Goal: Check status: Check status

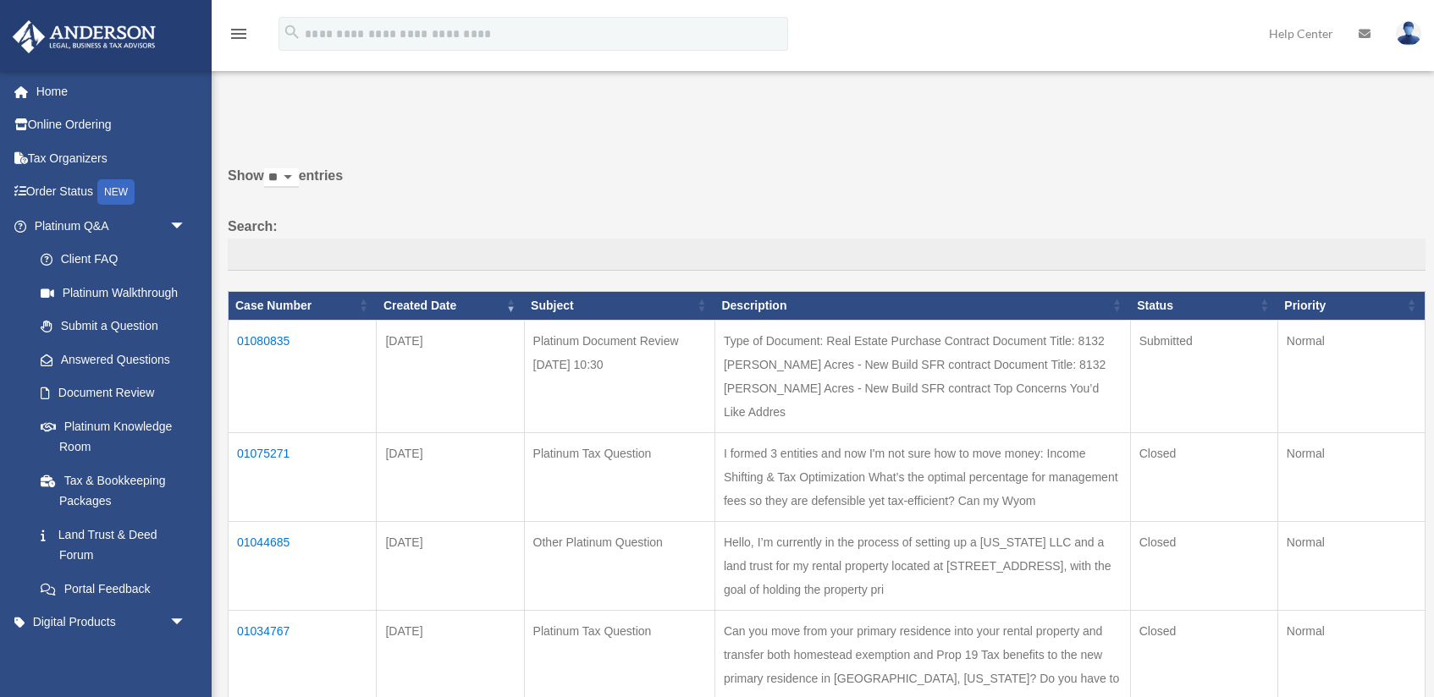
click at [249, 348] on td "01080835" at bounding box center [303, 376] width 148 height 113
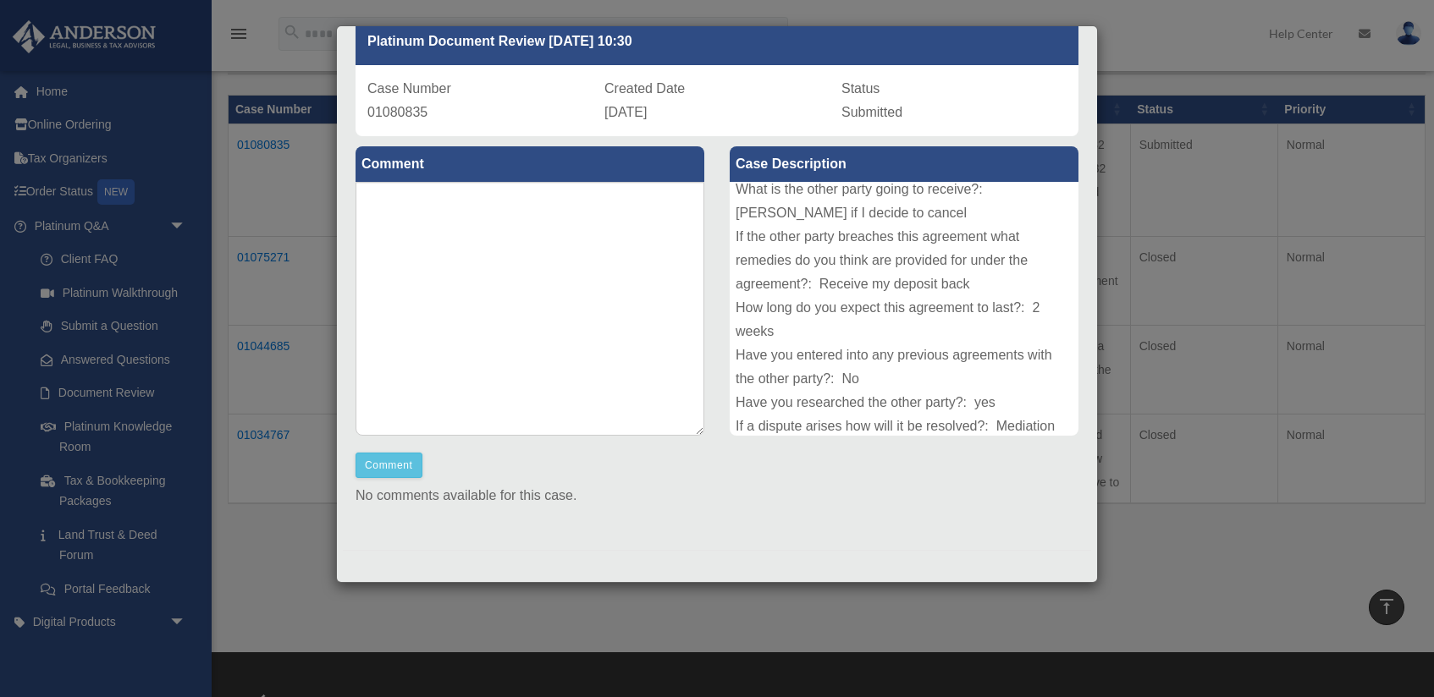
scroll to position [163, 0]
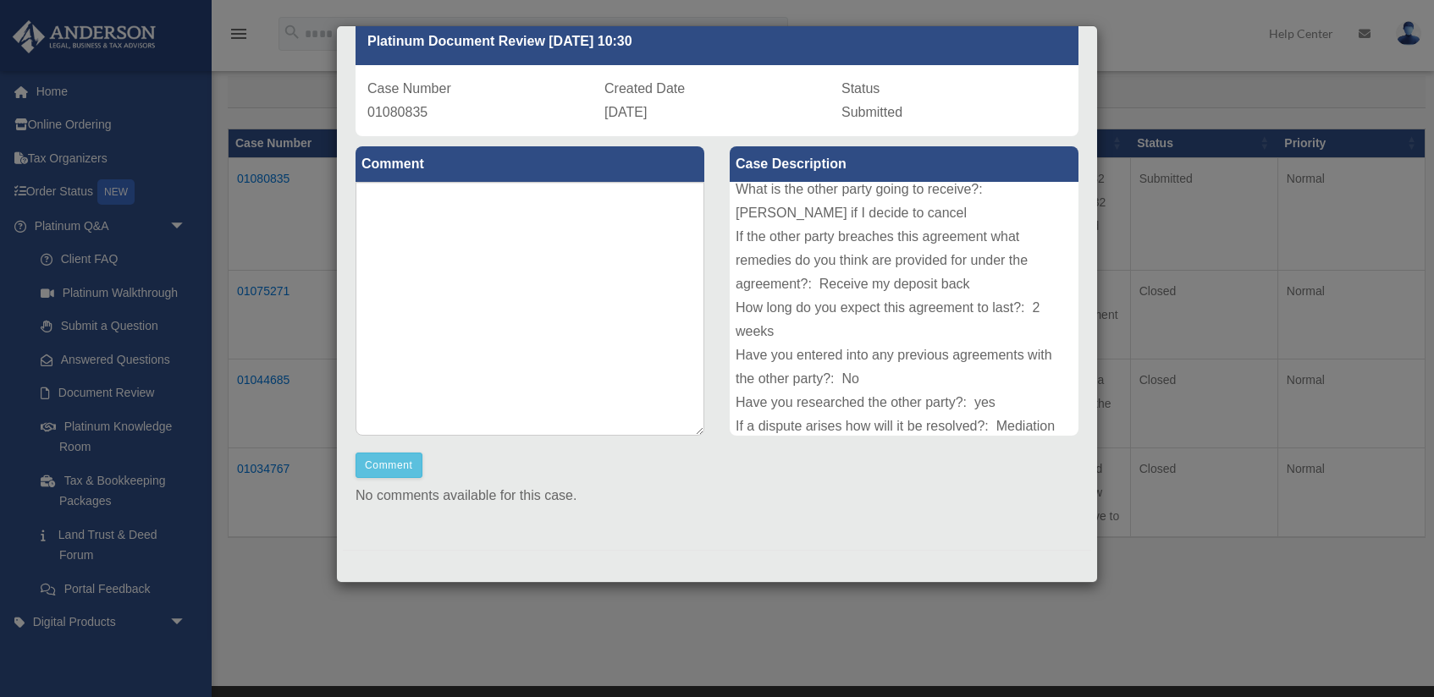
click at [1152, 468] on div "Case Detail × Platinum Document Review 08/18/2025 10:30 Case Number 01080835 Cr…" at bounding box center [717, 348] width 1434 height 697
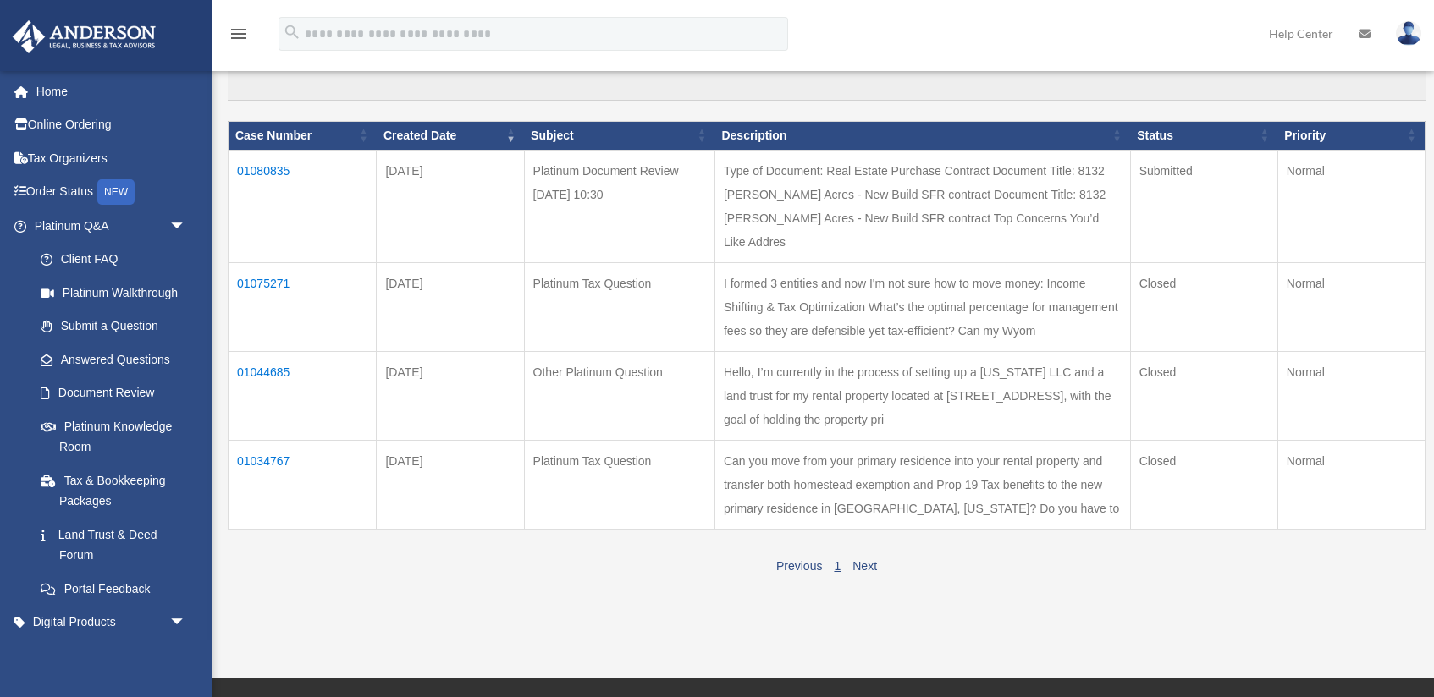
scroll to position [171, 0]
click at [280, 181] on td "01080835" at bounding box center [303, 205] width 148 height 113
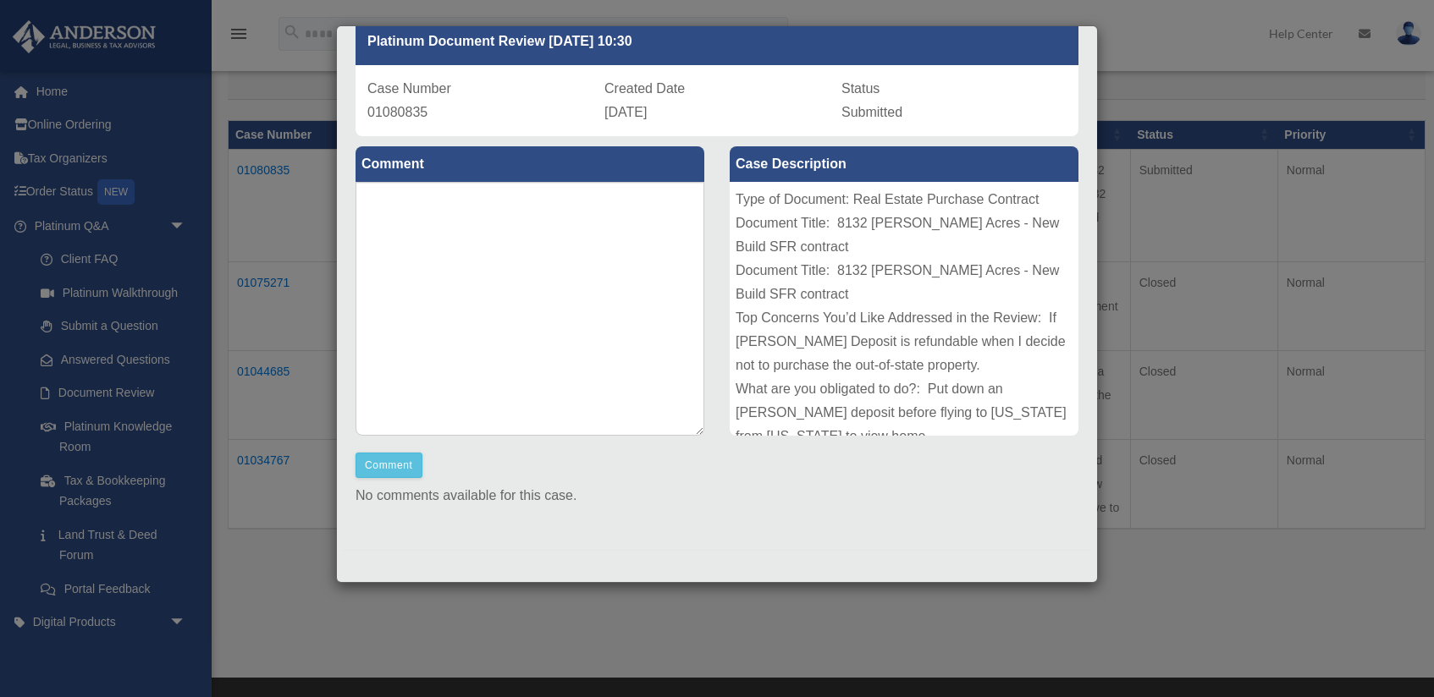
scroll to position [89, 0]
click at [391, 465] on button "Comment" at bounding box center [388, 465] width 67 height 25
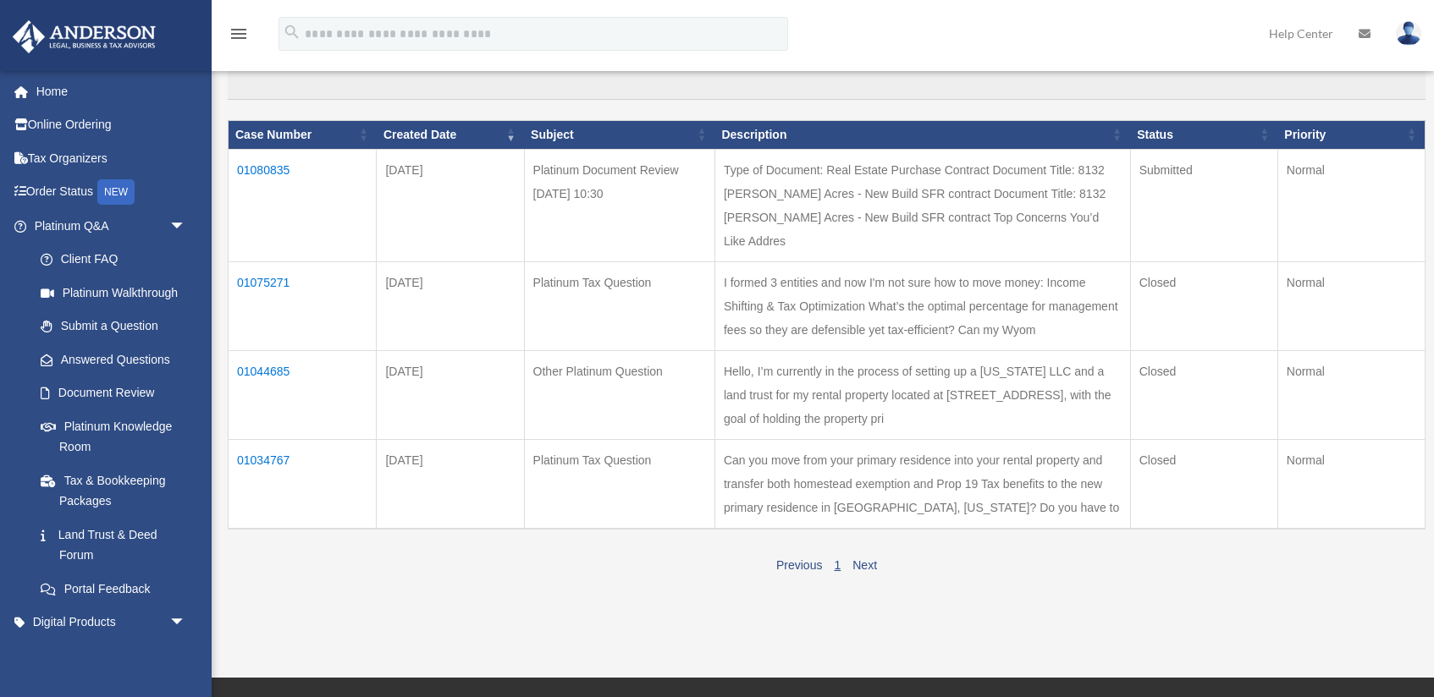
click at [620, 550] on div "Previous 1 Next" at bounding box center [827, 563] width 1198 height 27
click at [259, 262] on td "01075271" at bounding box center [303, 306] width 148 height 89
click at [267, 262] on td "01075271" at bounding box center [303, 306] width 148 height 89
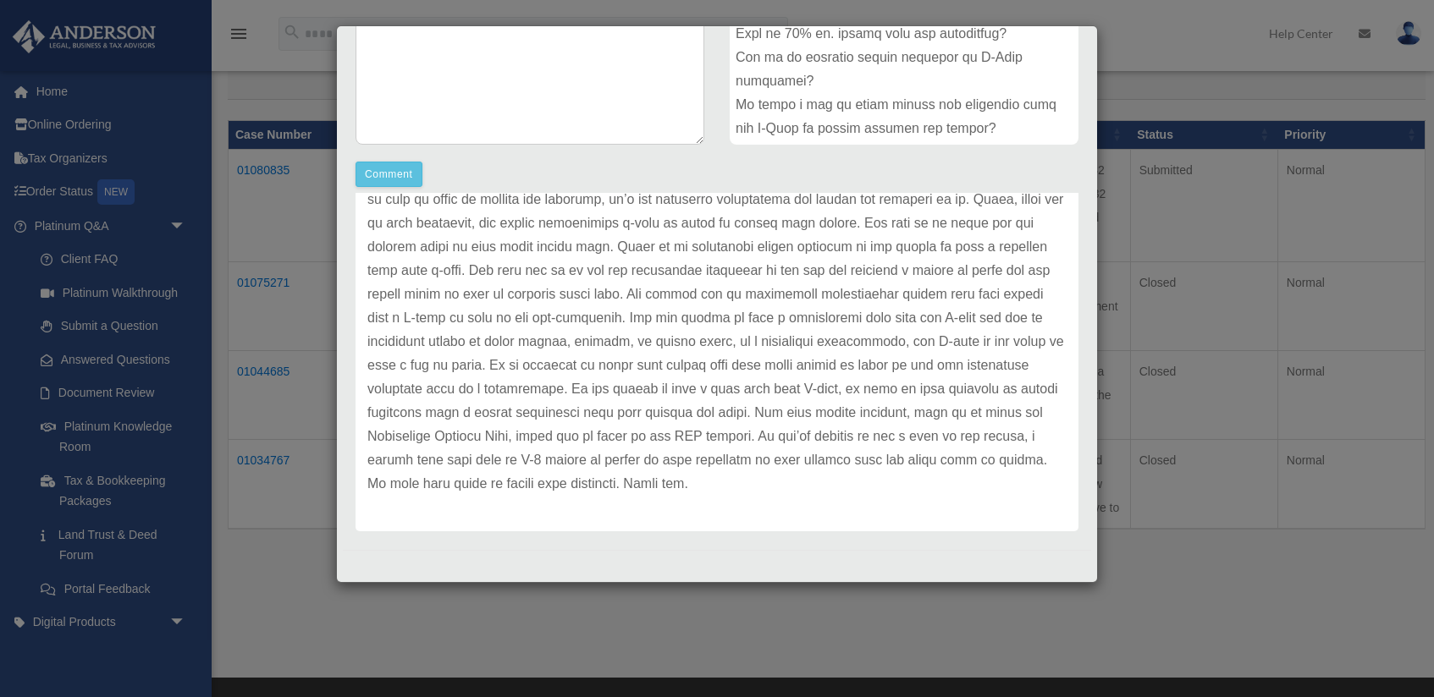
scroll to position [331, 0]
click at [138, 275] on div "Case Detail × Platinum Tax Question Case Number 01075271 Created Date August 12…" at bounding box center [717, 348] width 1434 height 697
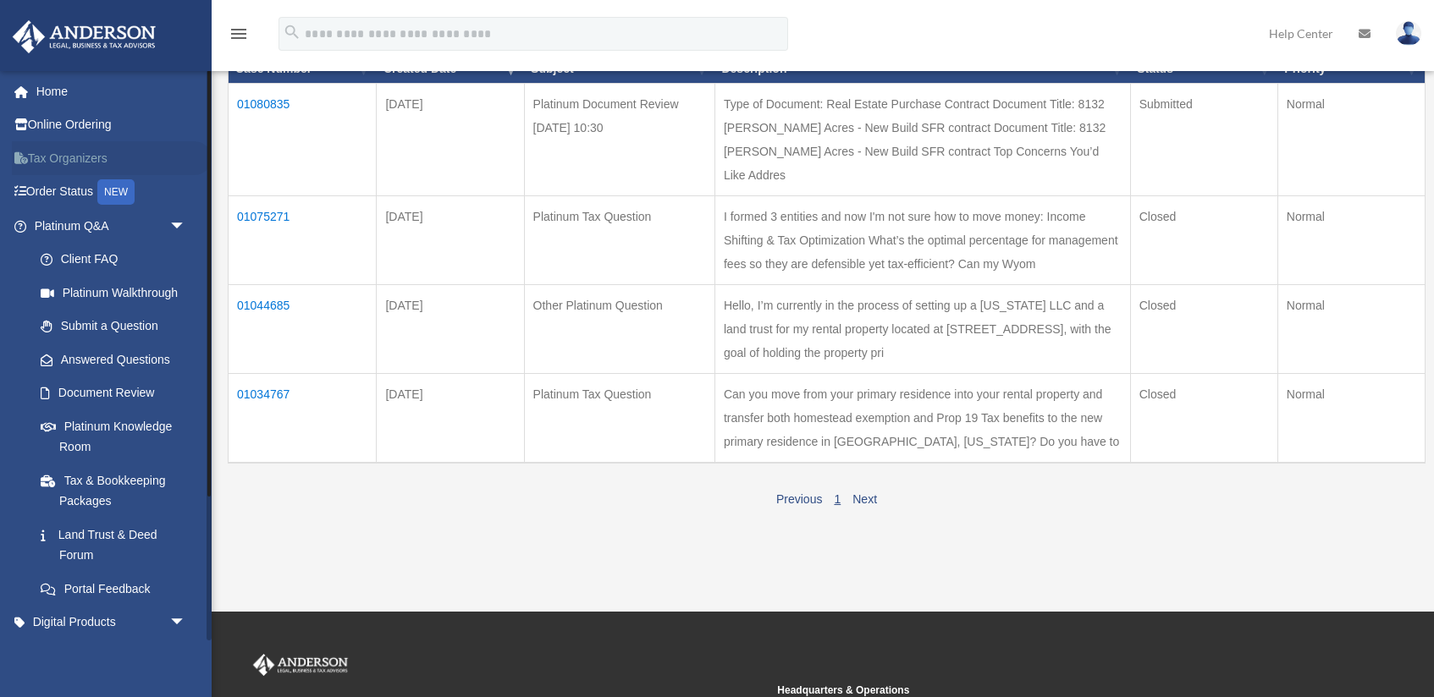
scroll to position [0, 0]
click at [171, 220] on span "arrow_drop_down" at bounding box center [186, 226] width 34 height 35
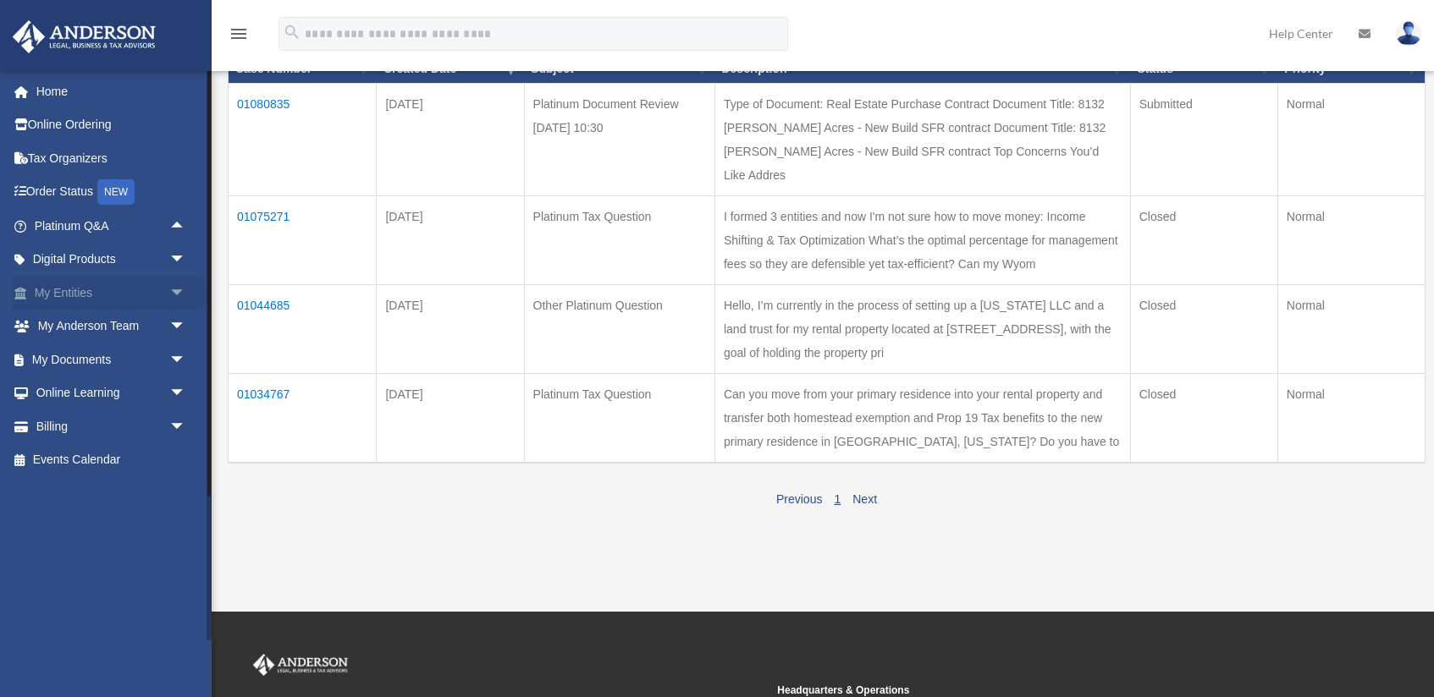
click at [62, 281] on link "My Entities arrow_drop_down" at bounding box center [112, 293] width 200 height 34
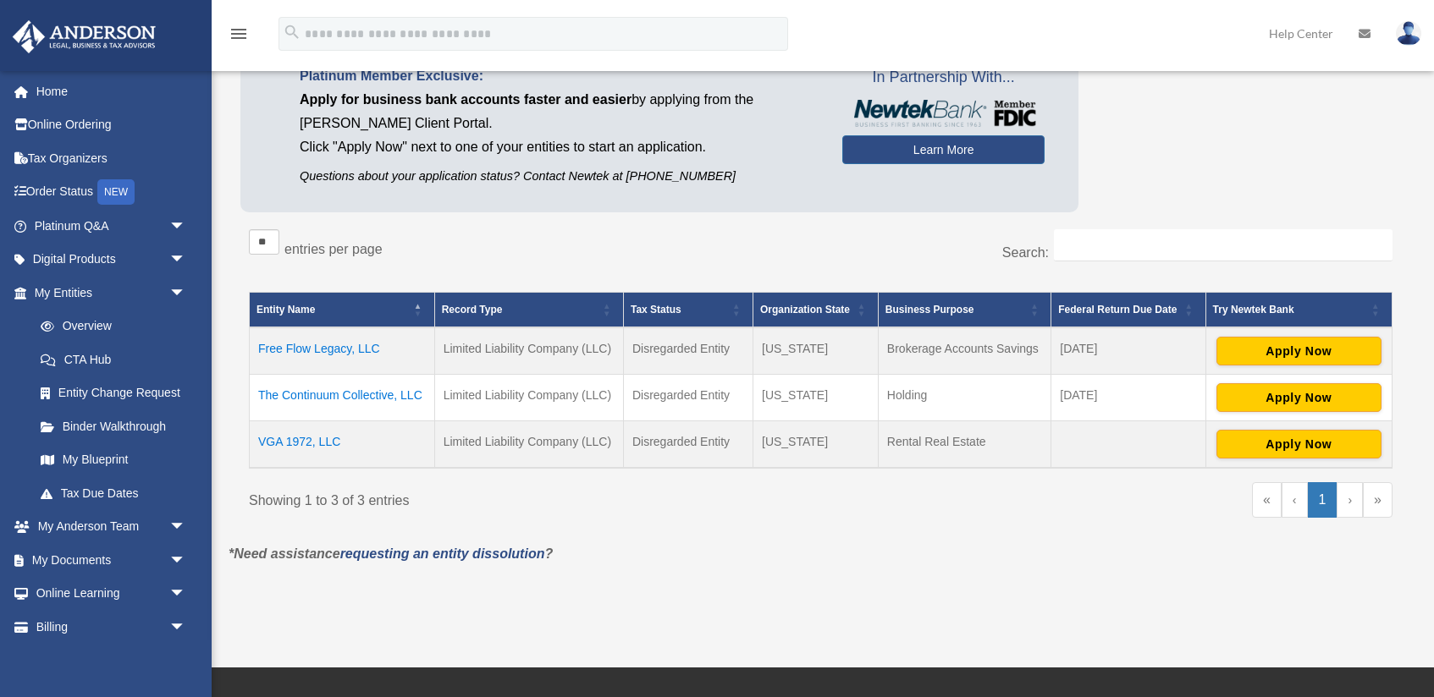
scroll to position [146, 0]
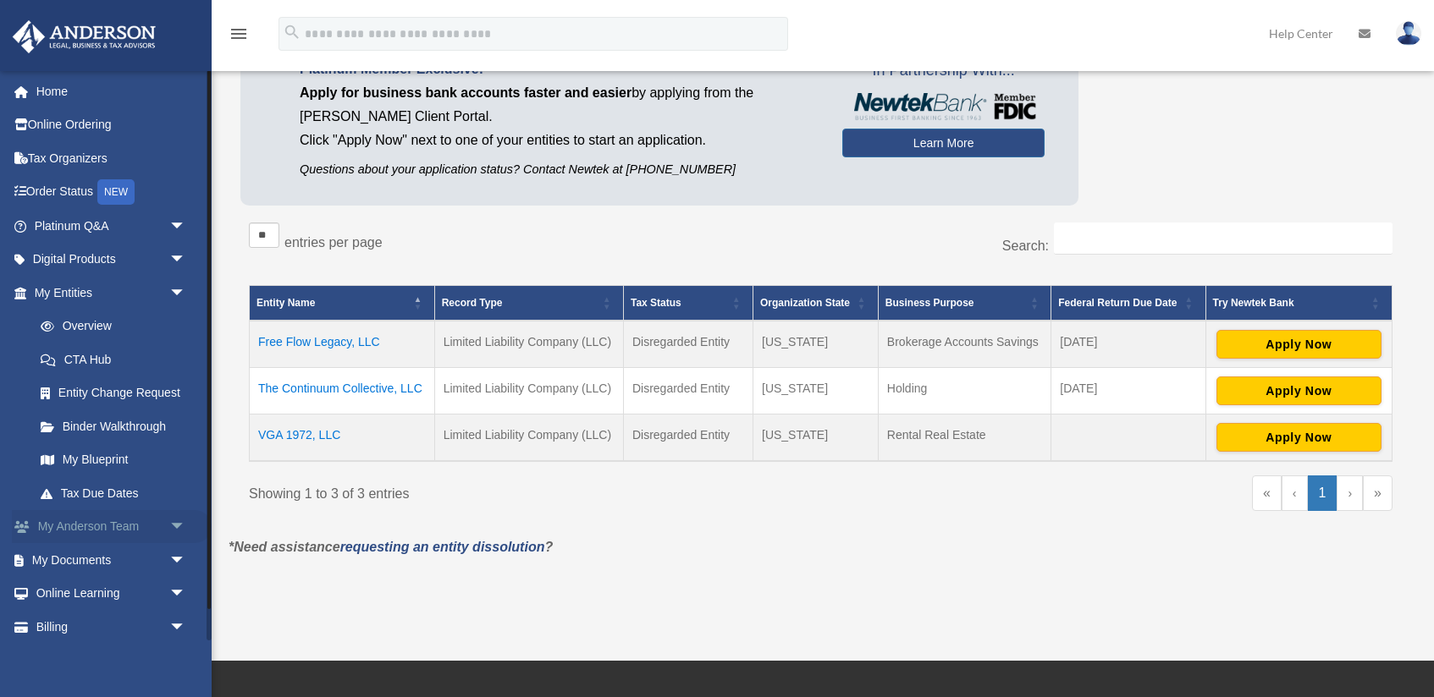
click at [112, 515] on link "My Anderson Team arrow_drop_down" at bounding box center [112, 527] width 200 height 34
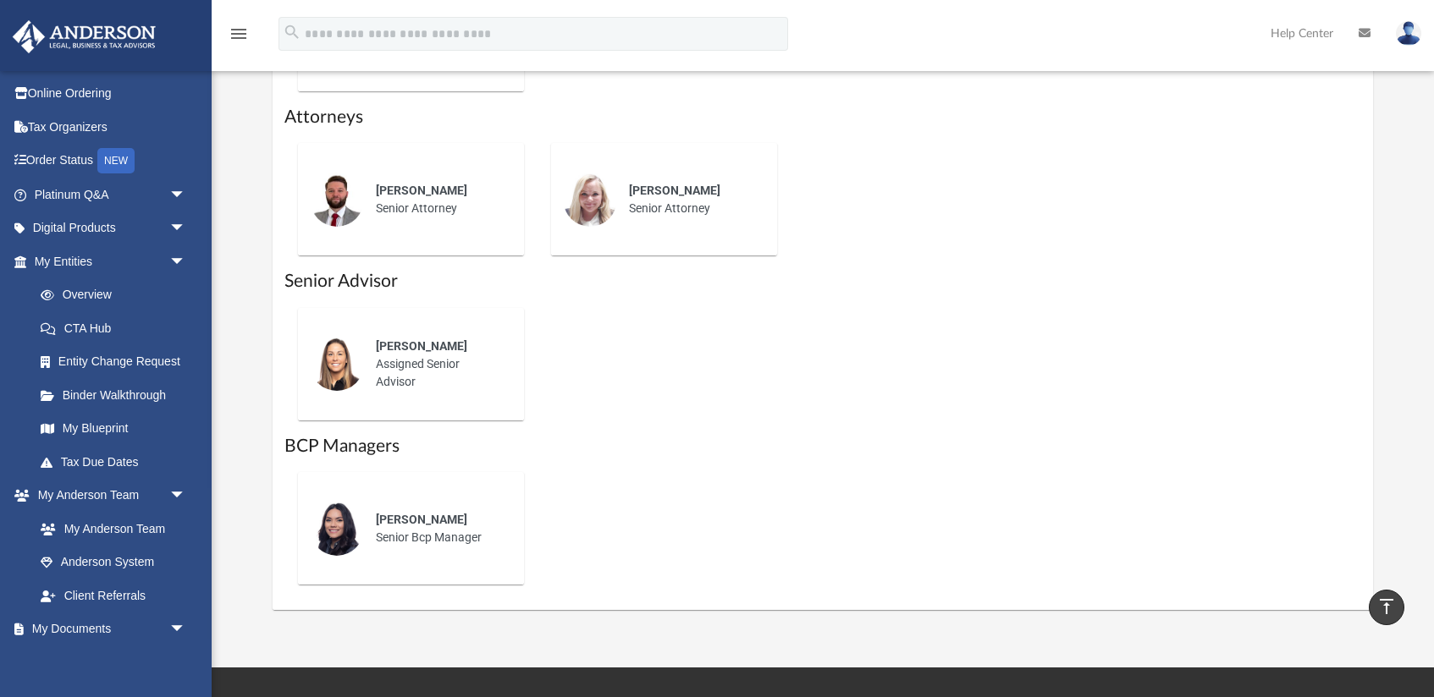
scroll to position [816, 0]
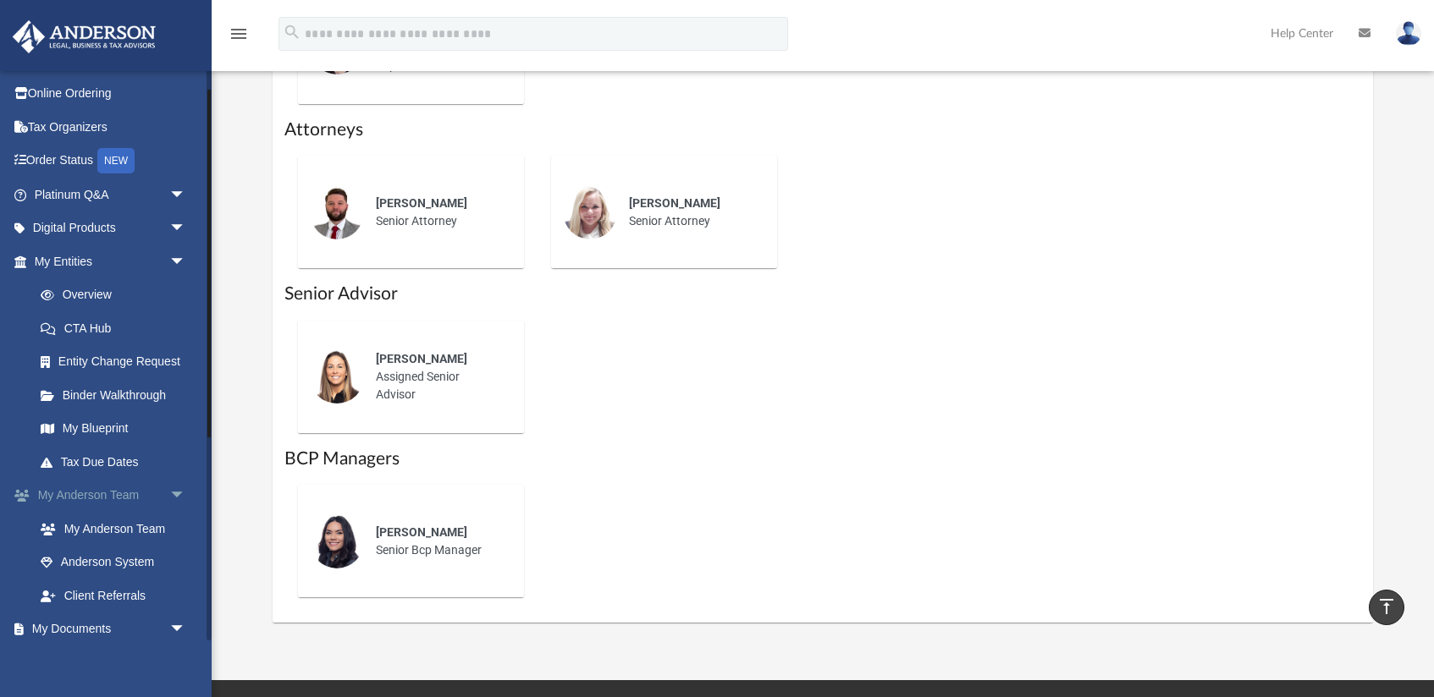
click at [171, 491] on span "arrow_drop_down" at bounding box center [186, 496] width 34 height 35
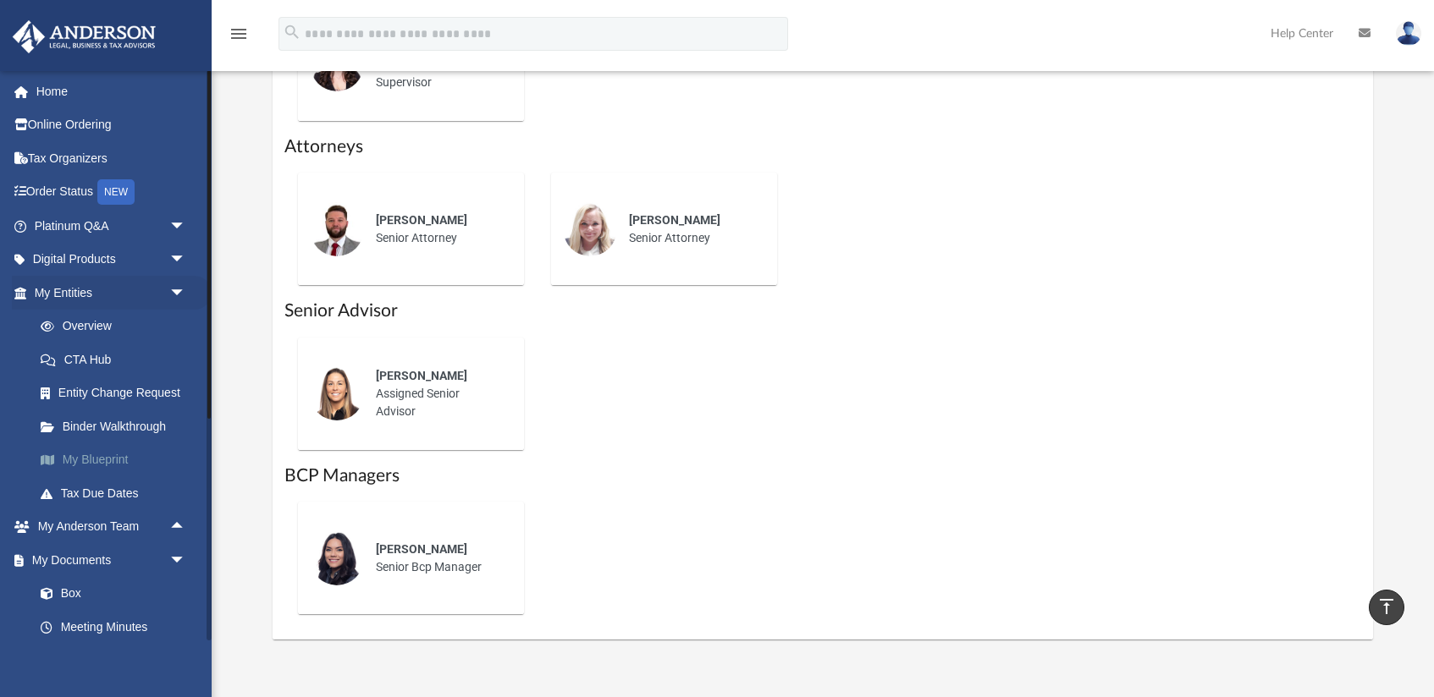
scroll to position [788, 0]
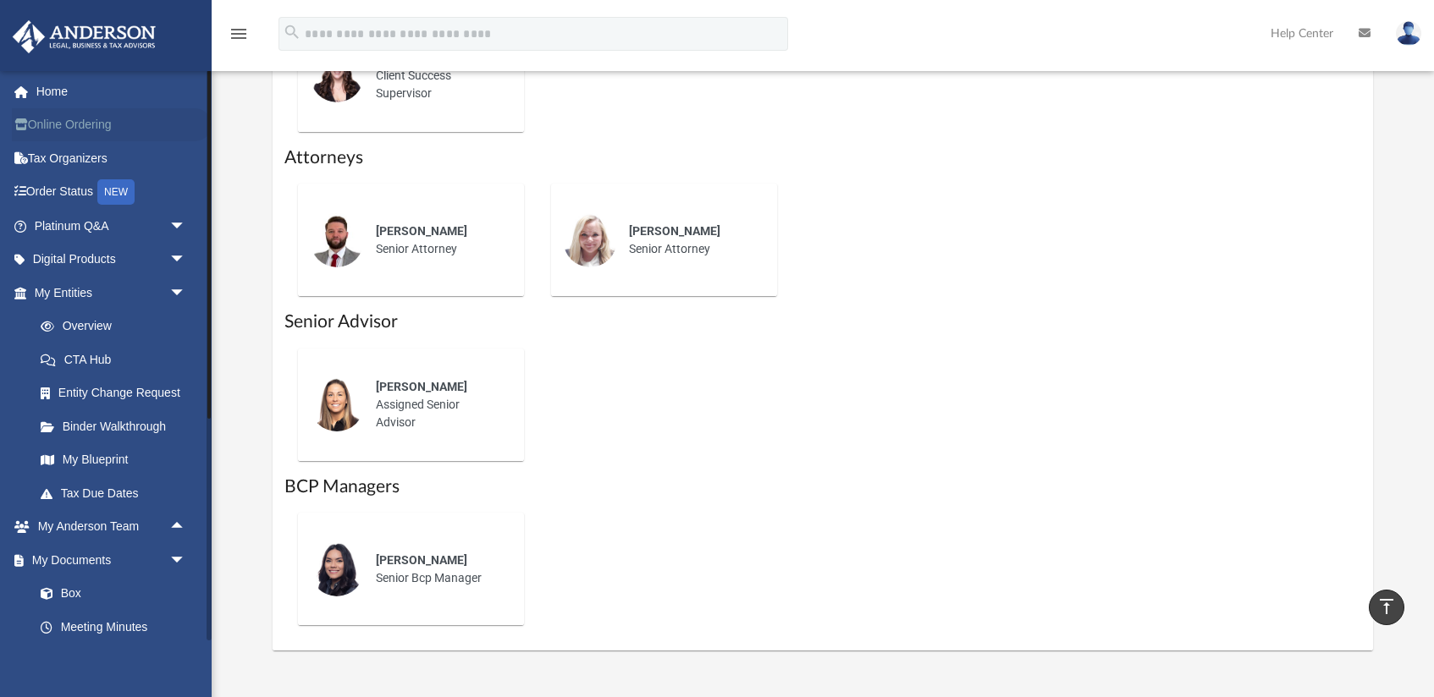
click at [89, 129] on link "Online Ordering" at bounding box center [112, 125] width 200 height 34
